Goal: Find contact information: Find contact information

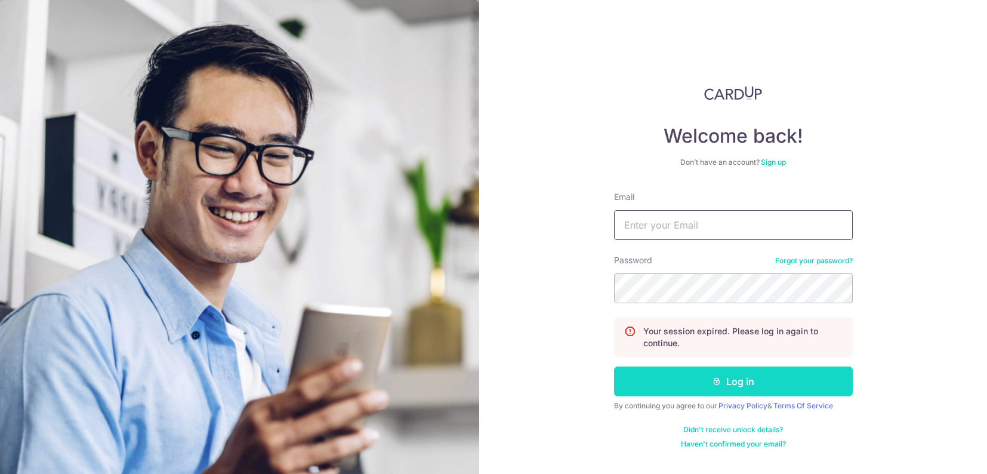
type input "[EMAIL_ADDRESS][DOMAIN_NAME]"
click at [748, 381] on button "Log in" at bounding box center [733, 381] width 239 height 30
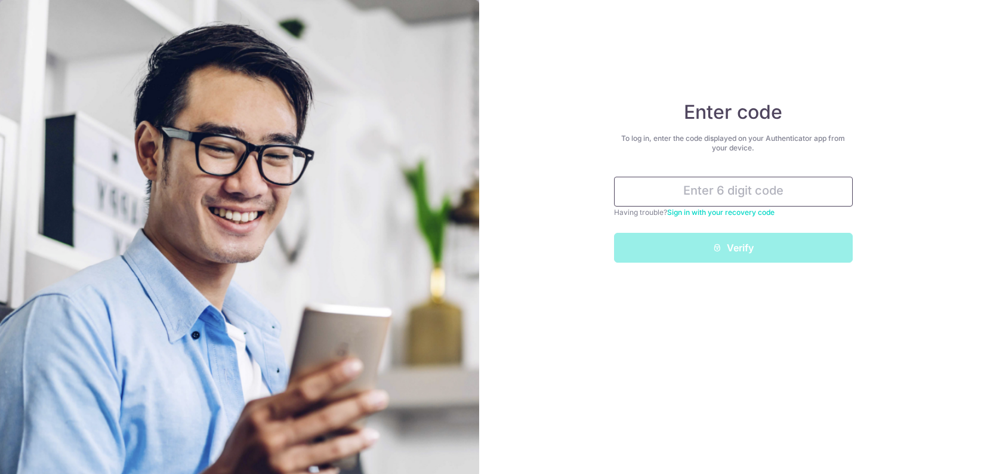
click at [695, 192] on input "text" at bounding box center [733, 192] width 239 height 30
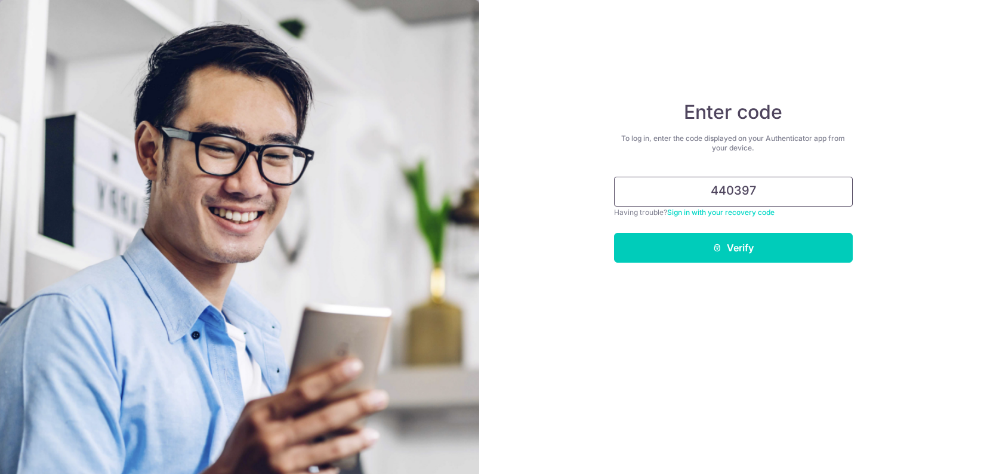
type input "440397"
click at [614, 233] on button "Verify" at bounding box center [733, 248] width 239 height 30
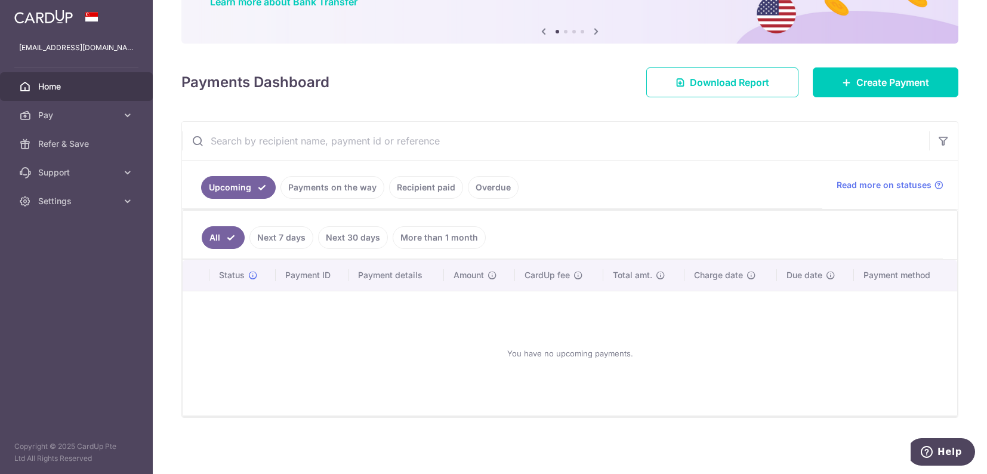
click at [340, 190] on link "Payments on the way" at bounding box center [333, 187] width 104 height 23
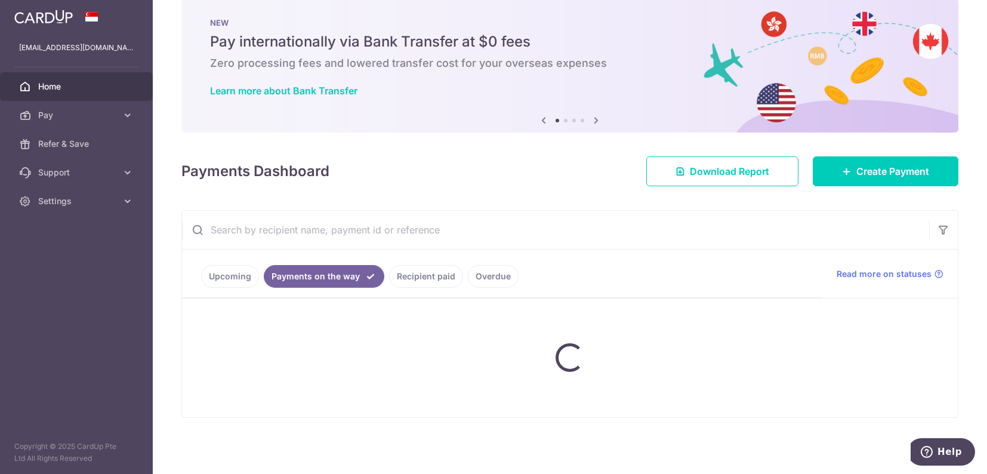
scroll to position [58, 0]
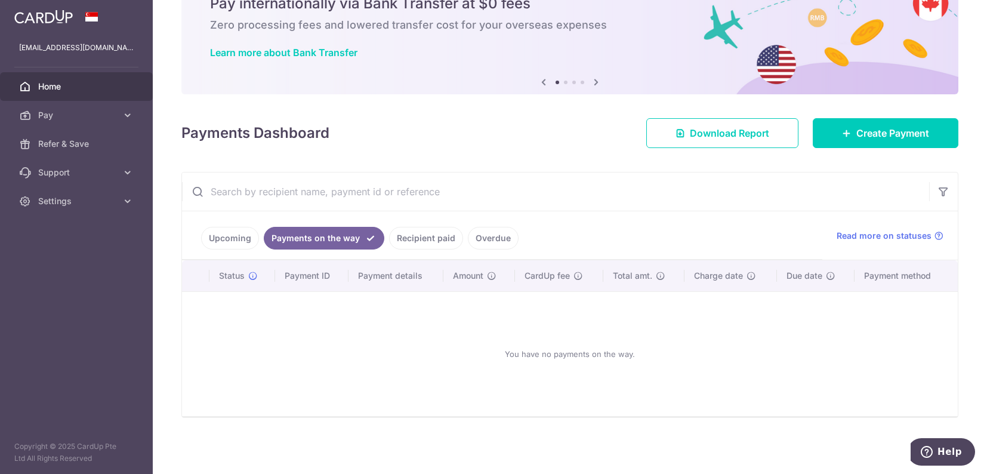
click at [481, 238] on link "Overdue" at bounding box center [493, 238] width 51 height 23
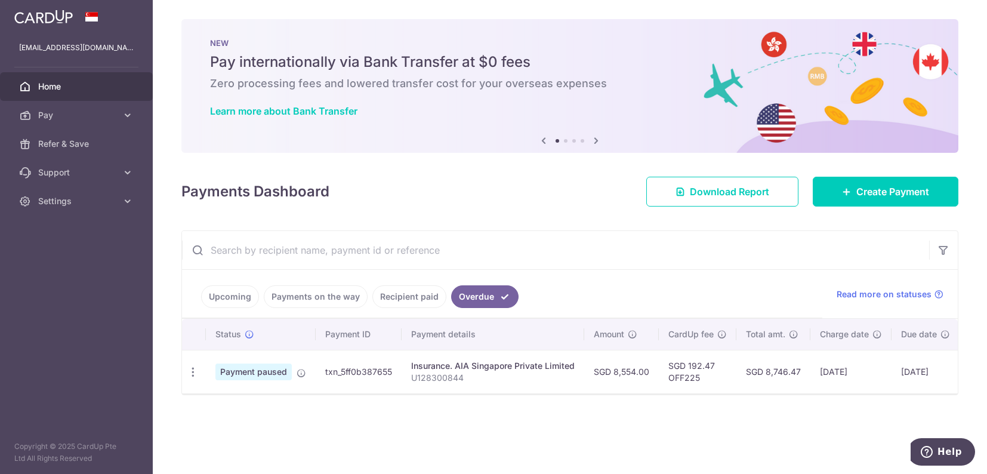
scroll to position [0, 0]
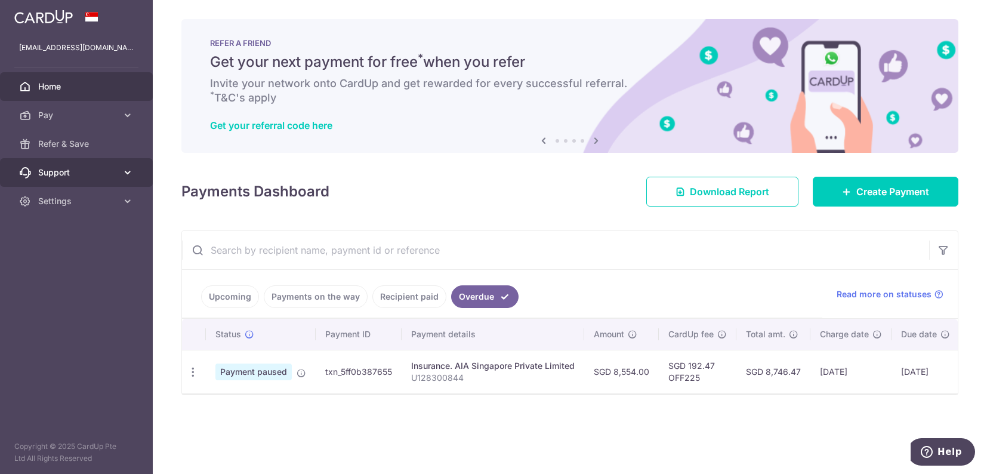
click at [70, 175] on span "Support" at bounding box center [77, 173] width 79 height 12
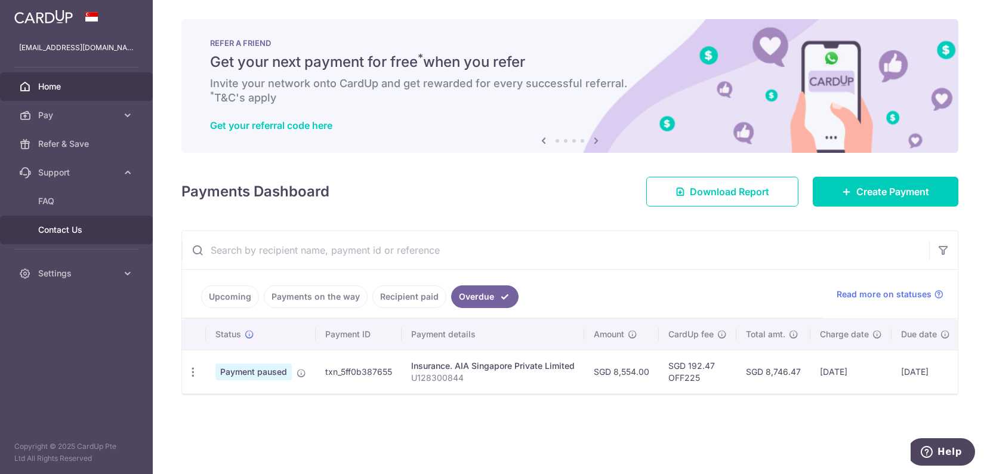
click at [61, 230] on span "Contact Us" at bounding box center [77, 230] width 79 height 12
